Goal: Find specific page/section: Find specific page/section

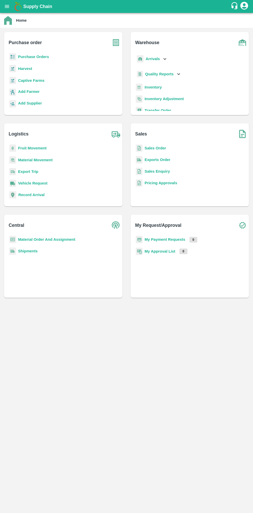
click at [39, 58] on b "Purchase Orders" at bounding box center [33, 57] width 31 height 4
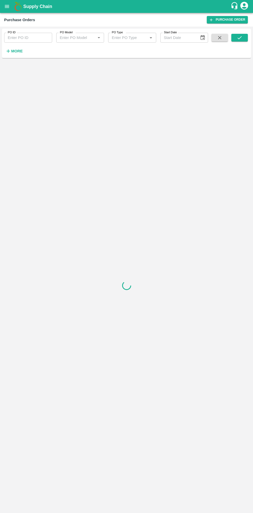
click at [19, 52] on strong "More" at bounding box center [17, 51] width 12 height 4
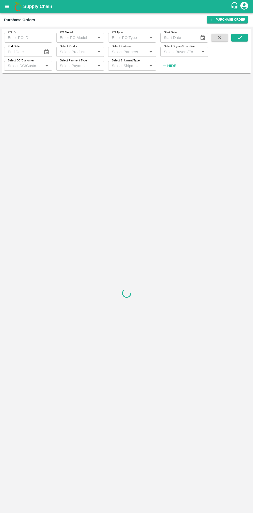
click at [187, 52] on input "Select Buyers/Executive" at bounding box center [180, 51] width 36 height 7
type input "sagar"
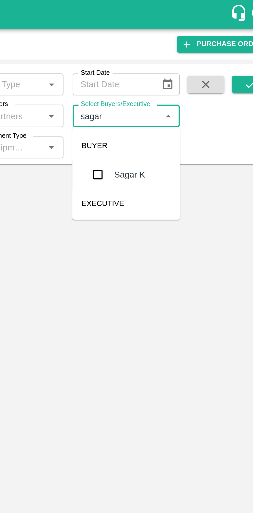
click at [173, 77] on input "checkbox" at bounding box center [171, 78] width 10 height 10
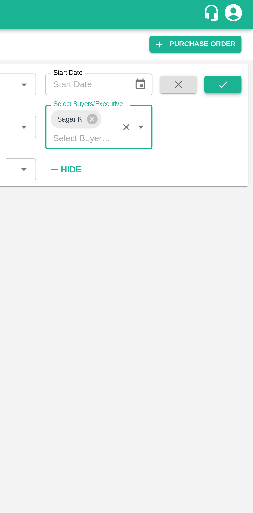
click at [243, 41] on button "submit" at bounding box center [239, 38] width 17 height 8
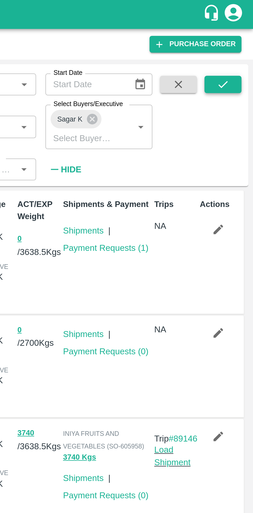
click at [240, 34] on button "submit" at bounding box center [239, 38] width 17 height 8
